Goal: Use online tool/utility: Utilize a website feature to perform a specific function

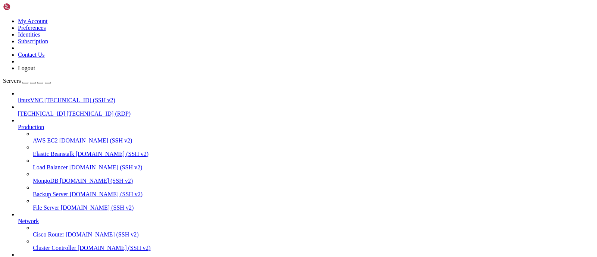
click at [66, 110] on span "[TECHNICAL_ID] (RDP)" at bounding box center [98, 113] width 64 height 6
